Goal: Transaction & Acquisition: Purchase product/service

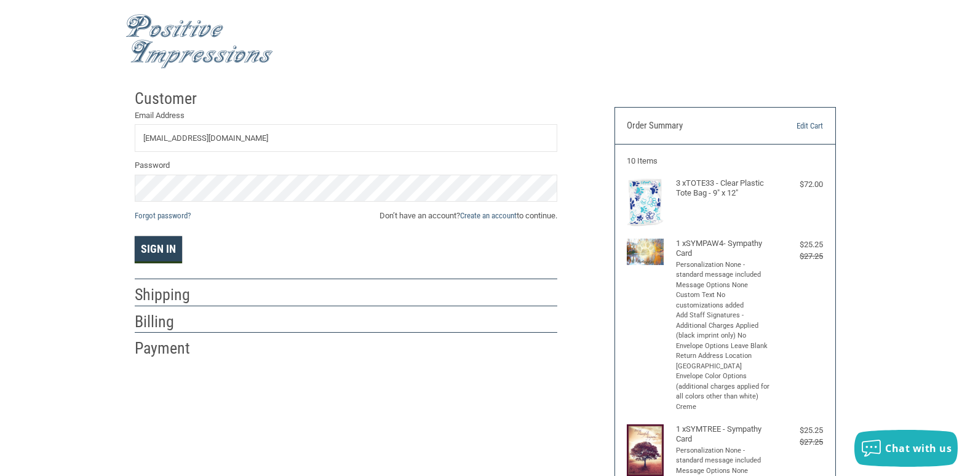
click at [153, 256] on button "Sign In" at bounding box center [158, 249] width 47 height 27
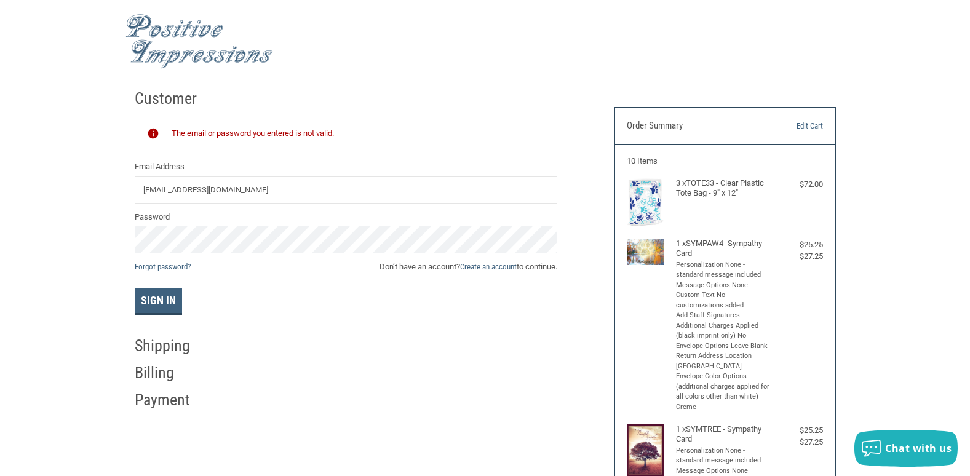
click at [125, 247] on div "Customer Returning Customer The email or password you entered is not valid. Ema…" at bounding box center [365, 247] width 480 height 328
click at [135, 288] on button "Sign In" at bounding box center [158, 301] width 47 height 27
click at [345, 188] on input "[EMAIL_ADDRESS][DOMAIN_NAME]" at bounding box center [346, 190] width 422 height 28
type input "[EMAIL_ADDRESS][DOMAIN_NAME]"
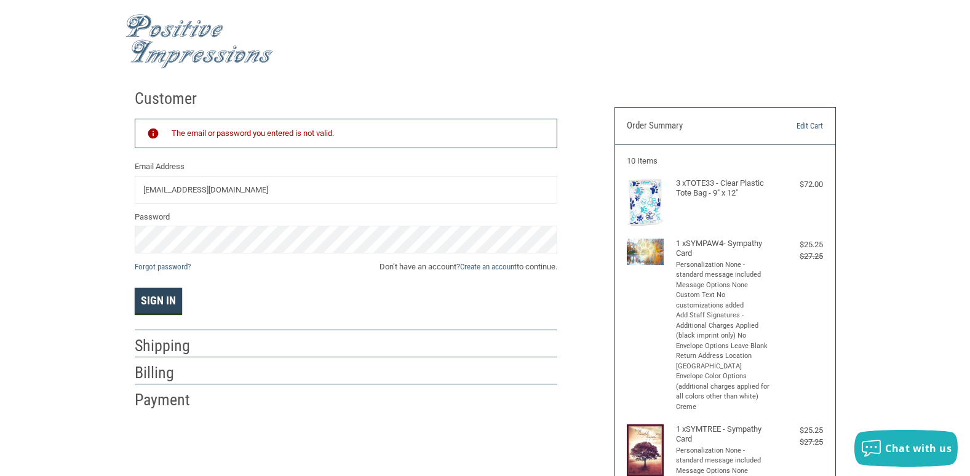
click at [170, 303] on button "Sign In" at bounding box center [158, 301] width 47 height 27
click at [171, 264] on link "Forgot password?" at bounding box center [163, 266] width 56 height 9
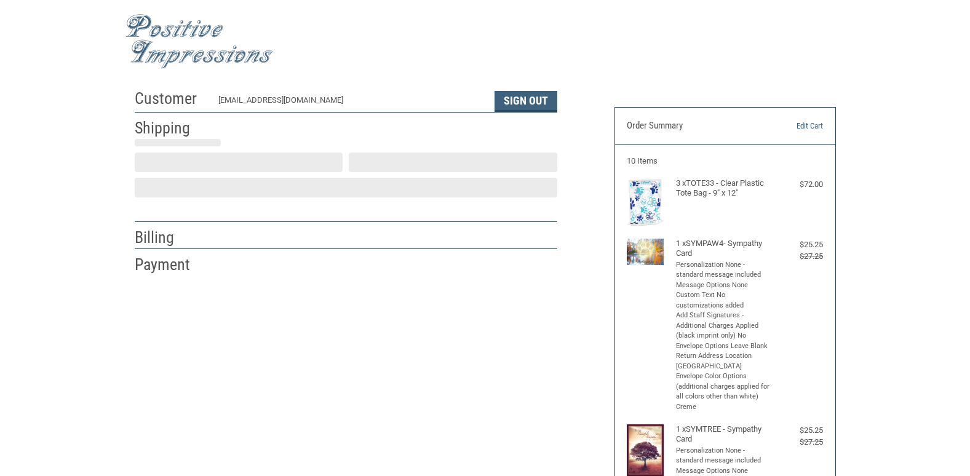
scroll to position [18, 0]
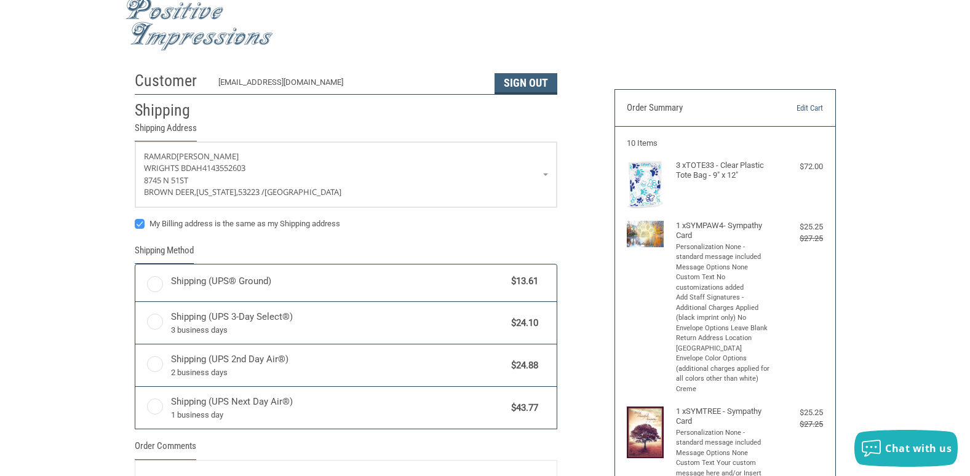
radio input "true"
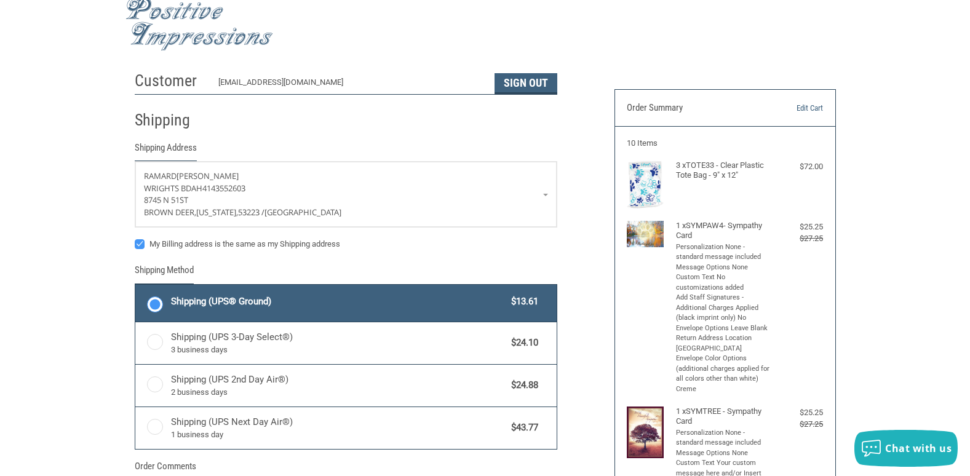
click at [149, 303] on label "Shipping (UPS® Ground) $13.61" at bounding box center [345, 303] width 421 height 37
click at [136, 287] on input "Shipping (UPS® Ground) $13.61" at bounding box center [135, 286] width 1 height 1
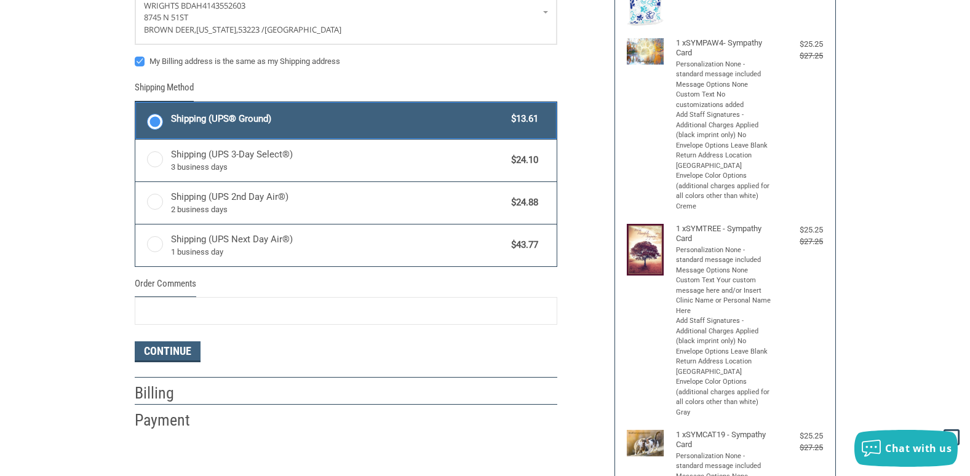
scroll to position [202, 0]
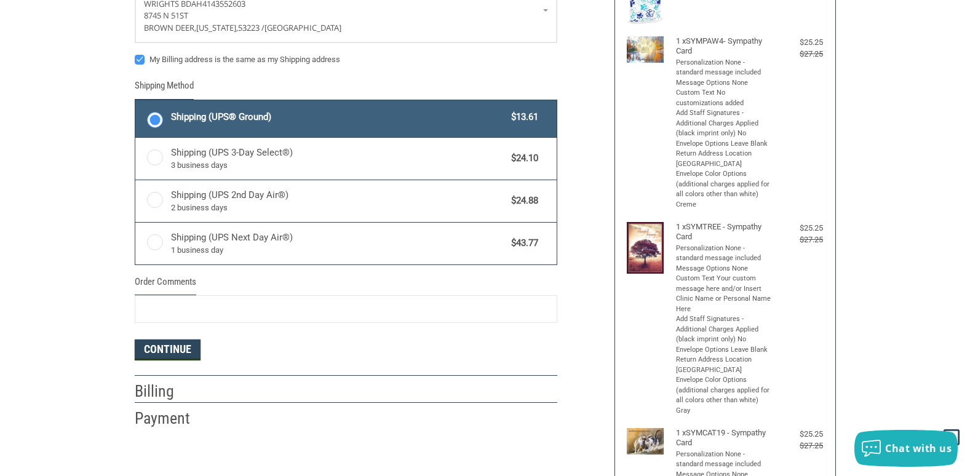
click at [159, 346] on button "Continue" at bounding box center [168, 349] width 66 height 21
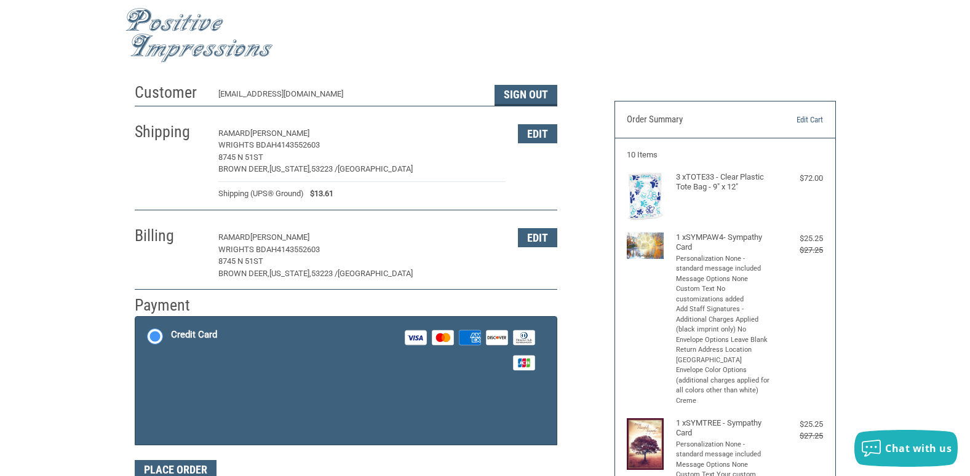
scroll to position [0, 0]
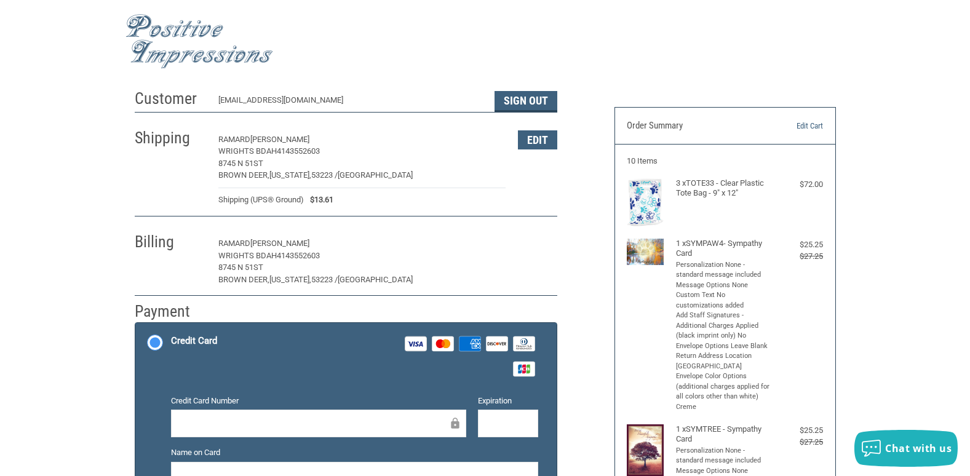
click at [541, 246] on button "Edit" at bounding box center [537, 243] width 39 height 19
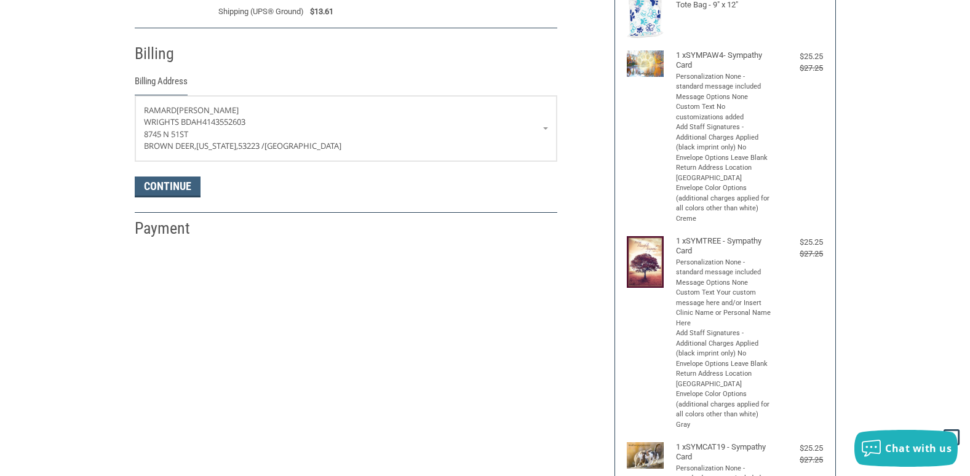
scroll to position [217, 0]
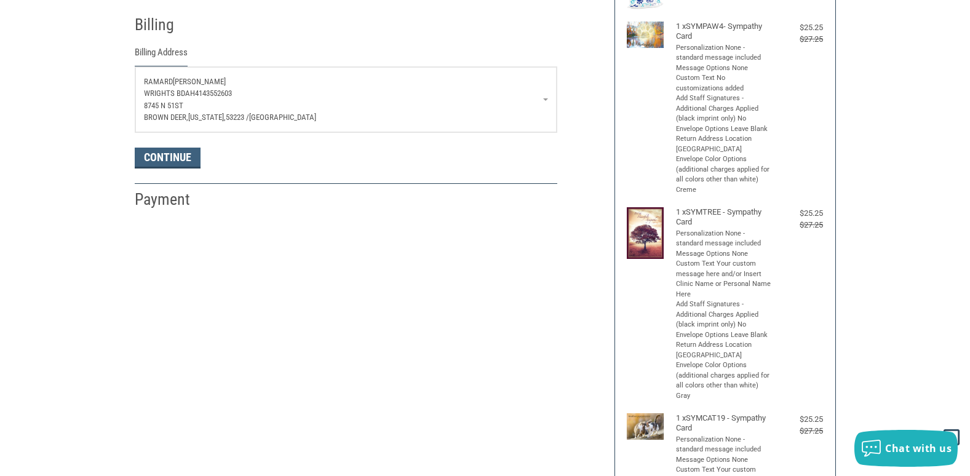
click at [496, 103] on p "8745 n 51st" at bounding box center [346, 106] width 404 height 12
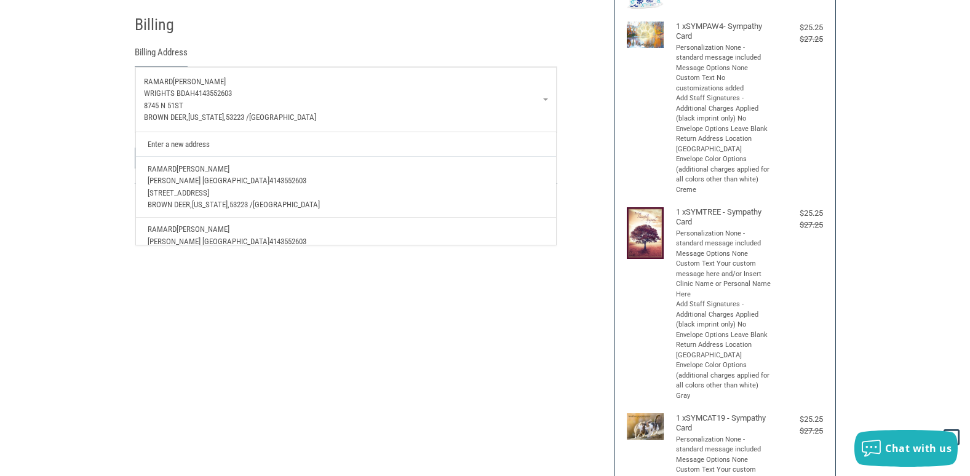
scroll to position [61, 0]
click at [258, 190] on p "N101W21617 Birch Lane" at bounding box center [346, 192] width 396 height 12
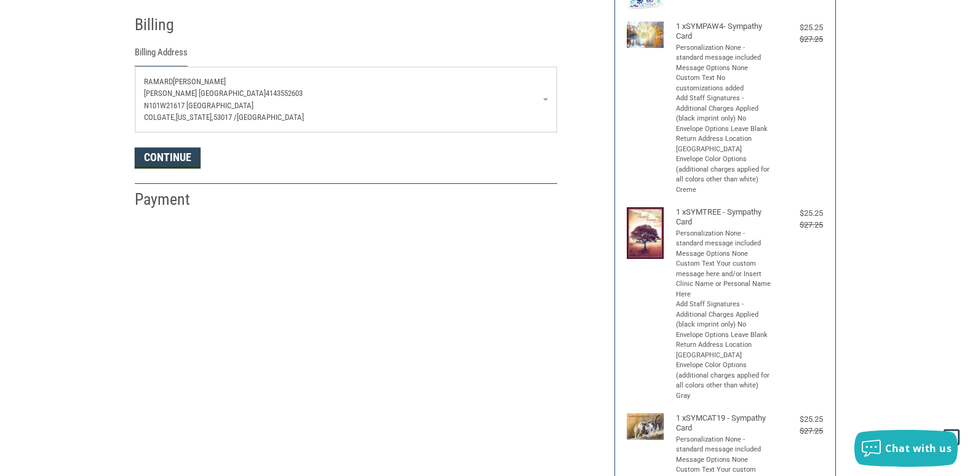
click at [170, 160] on button "Continue" at bounding box center [168, 158] width 66 height 21
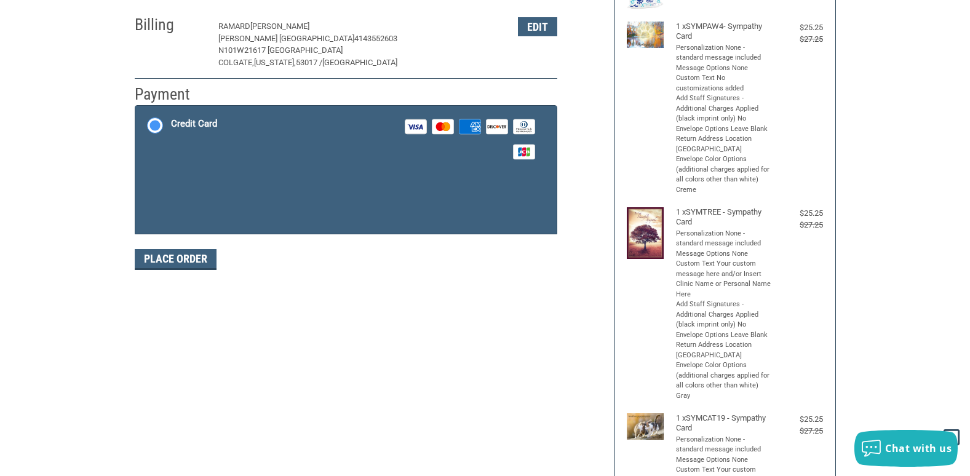
scroll to position [202, 0]
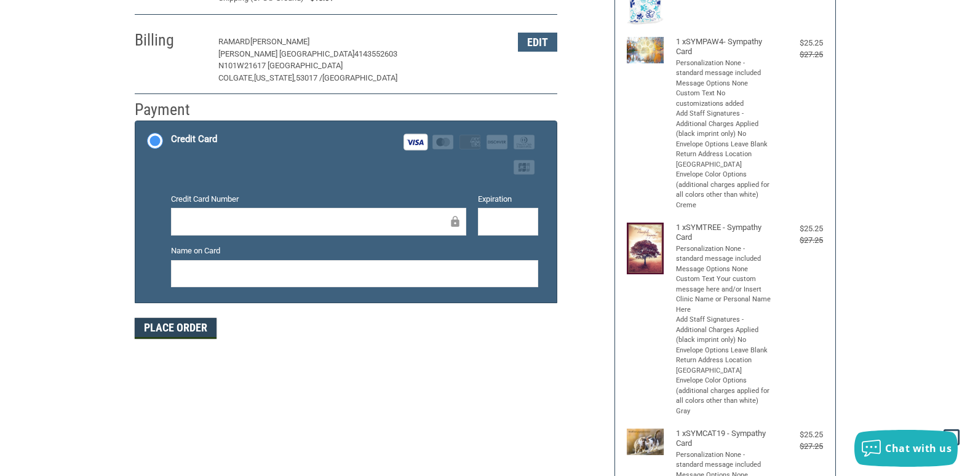
click at [186, 328] on button "Place Order" at bounding box center [176, 328] width 82 height 21
